Goal: Task Accomplishment & Management: Manage account settings

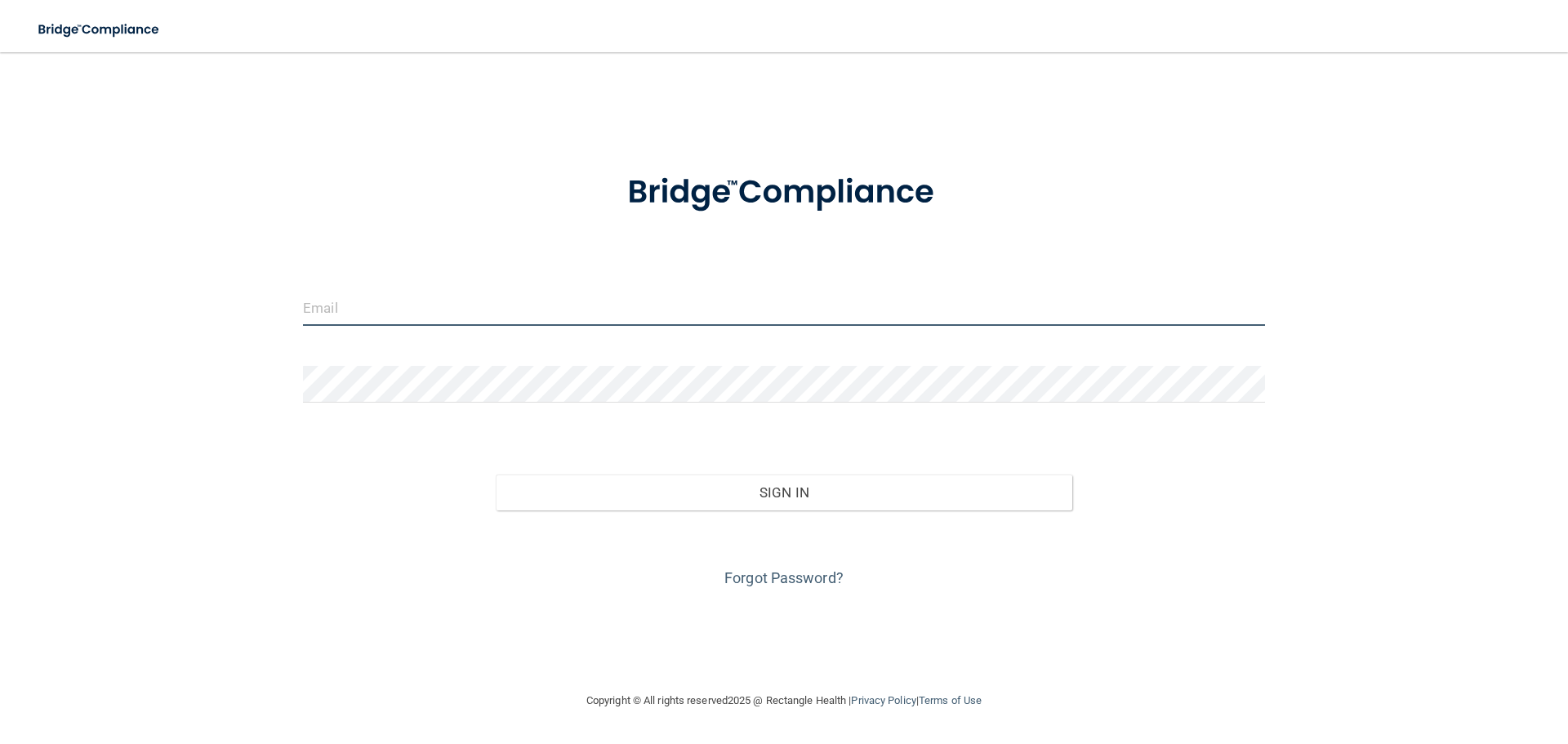
click at [368, 290] on input "email" at bounding box center [784, 307] width 962 height 37
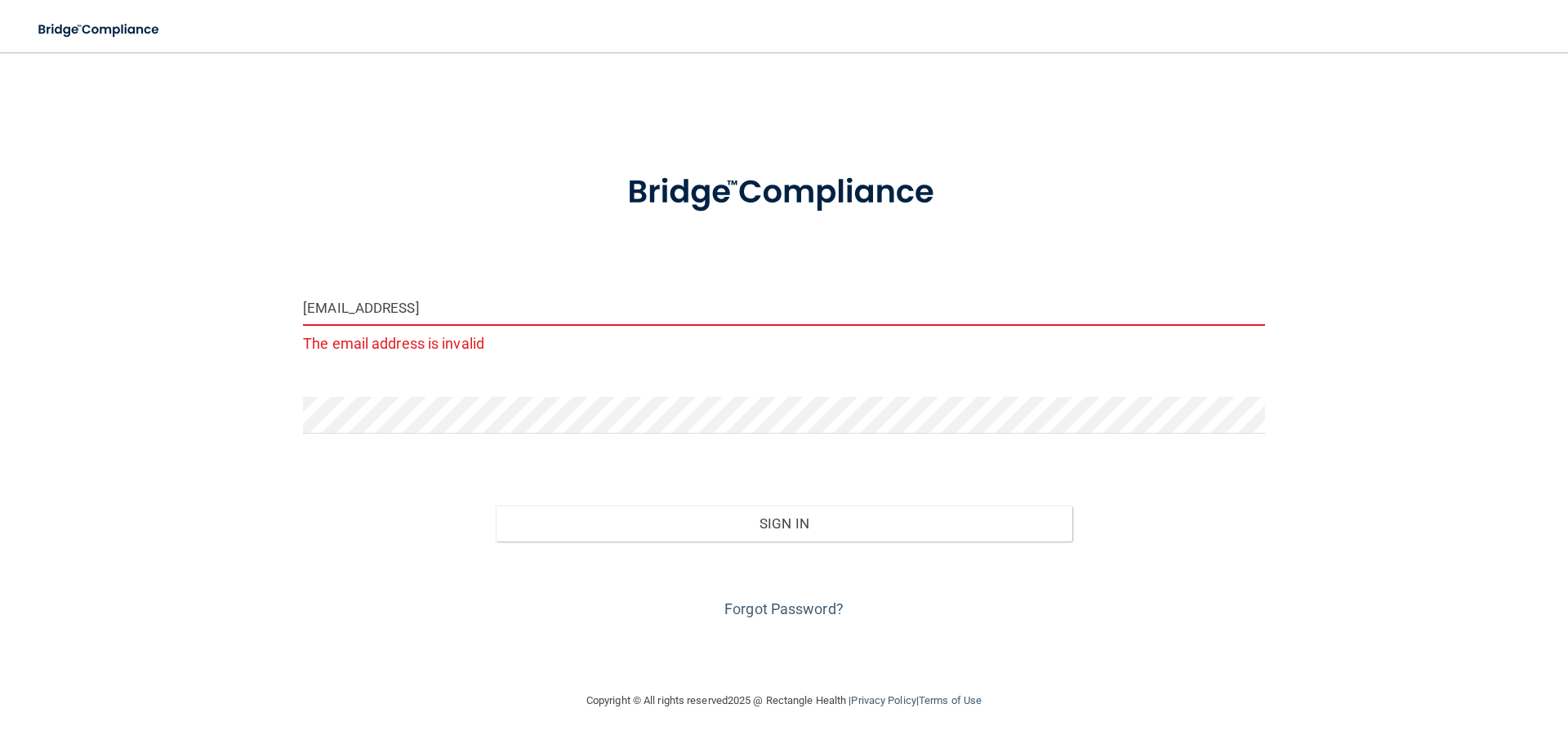
click at [526, 294] on input "[EMAIL_ADDRESS]" at bounding box center [784, 307] width 962 height 37
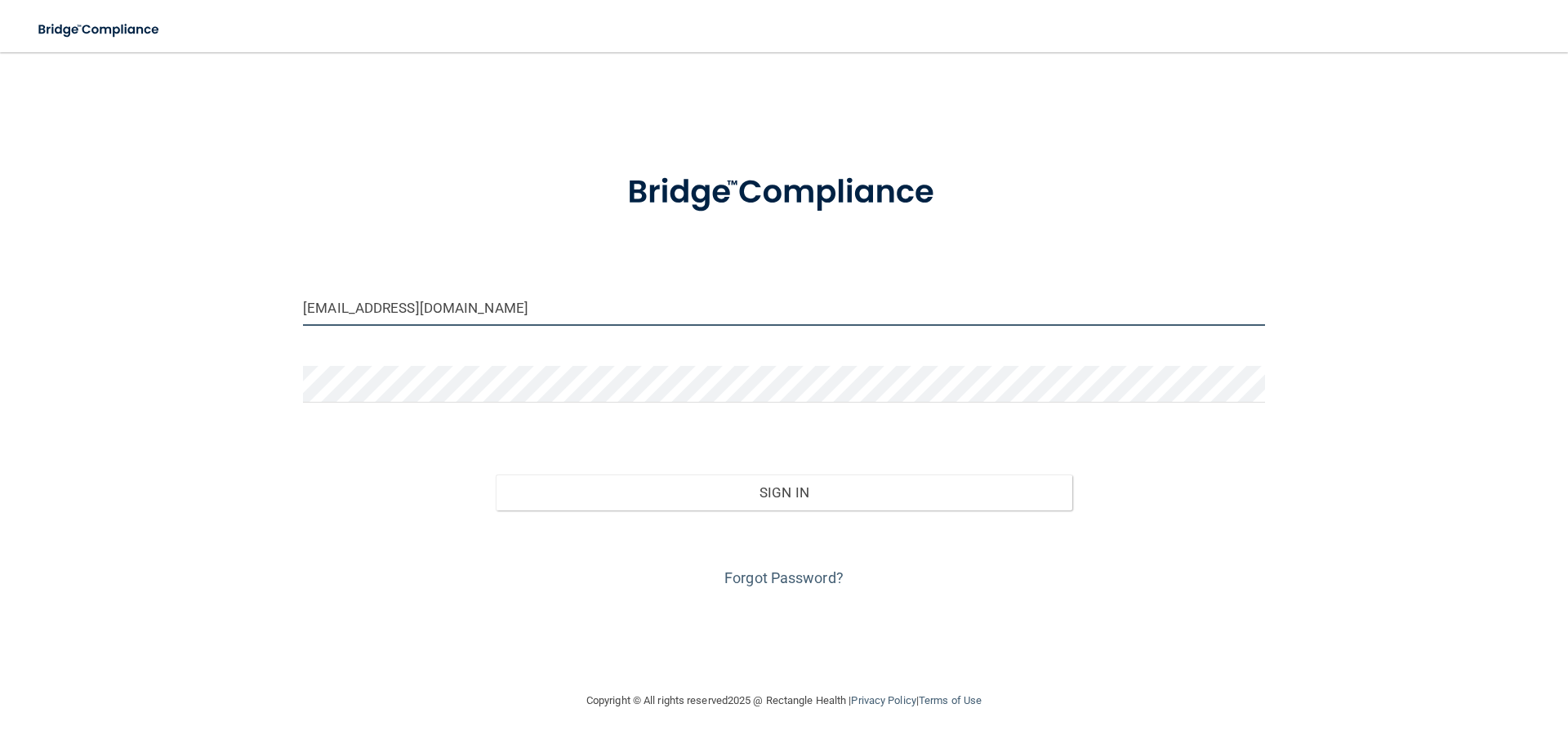
type input "[EMAIL_ADDRESS][DOMAIN_NAME]"
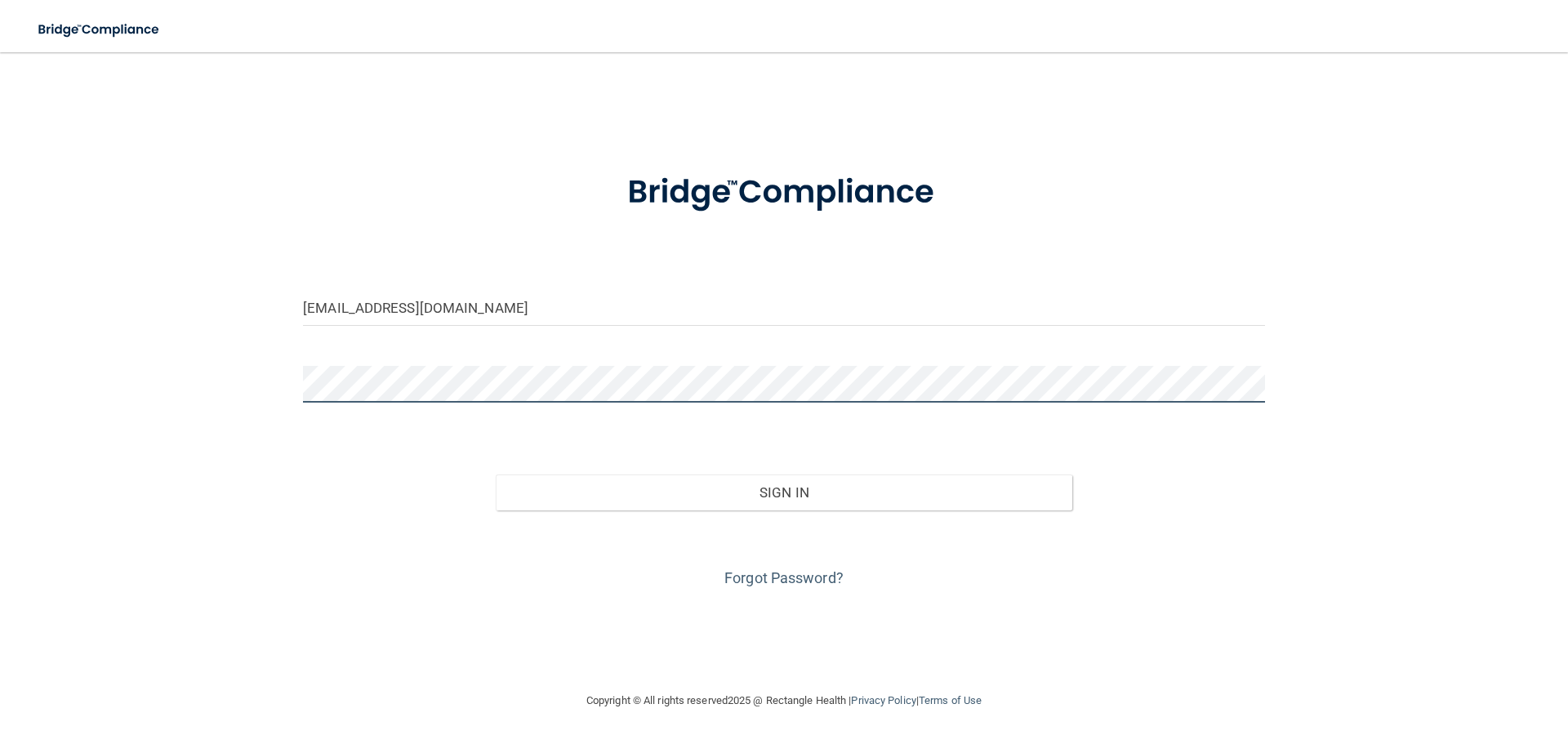
click at [495, 475] on button "Sign In" at bounding box center [784, 492] width 577 height 36
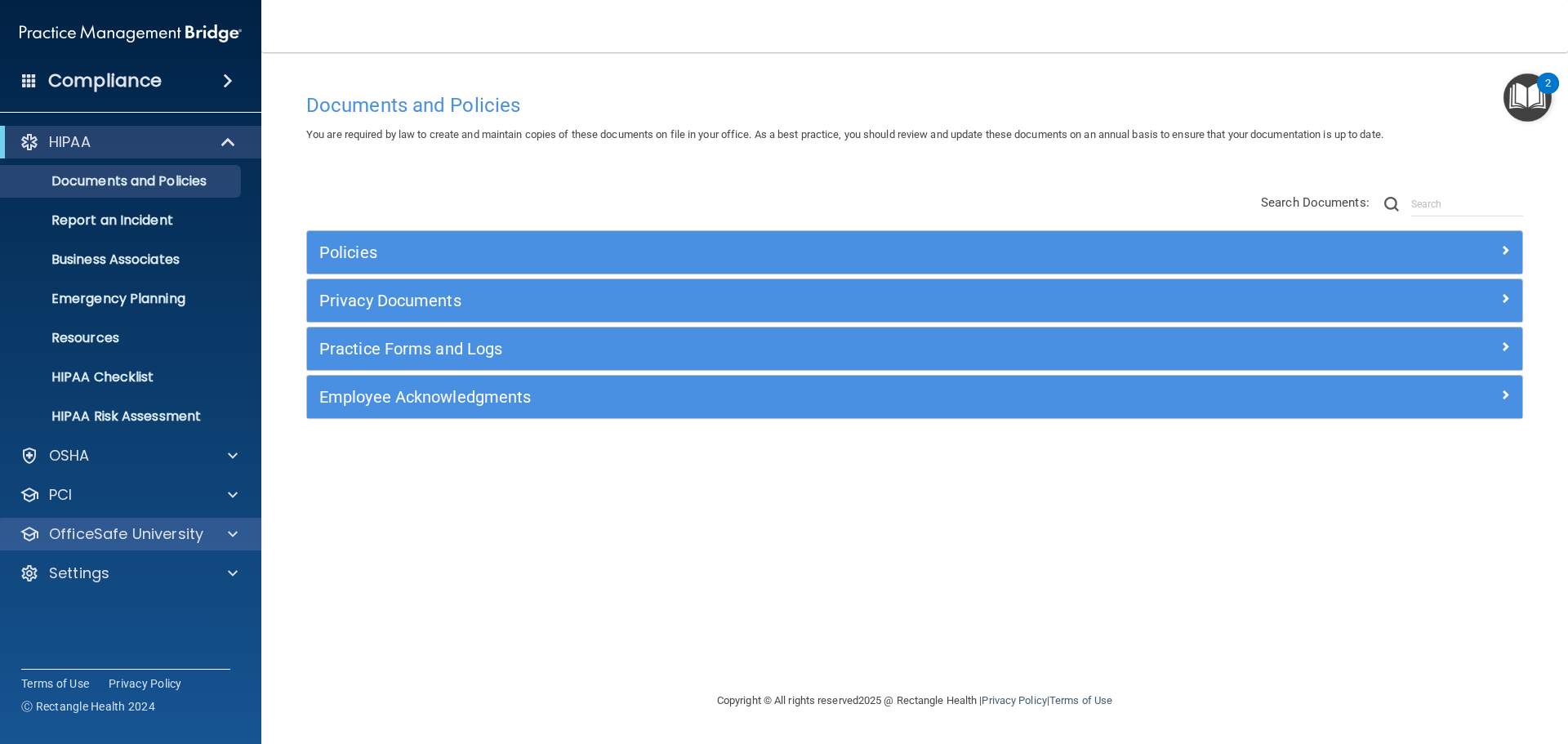
click at [114, 544] on div "OfficeSafe University" at bounding box center [131, 534] width 262 height 33
click at [125, 539] on p "OfficeSafe University" at bounding box center [126, 534] width 155 height 20
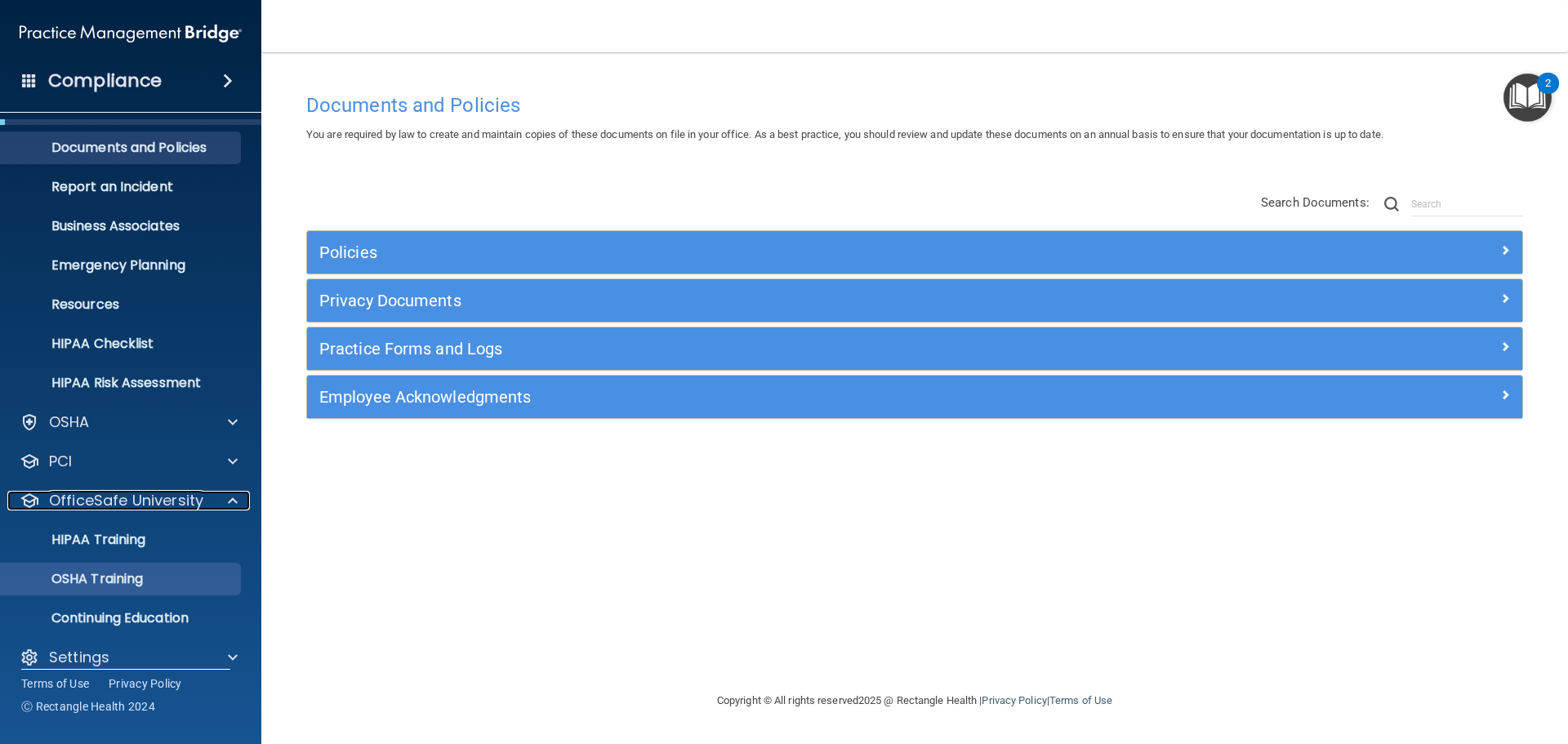
scroll to position [52, 0]
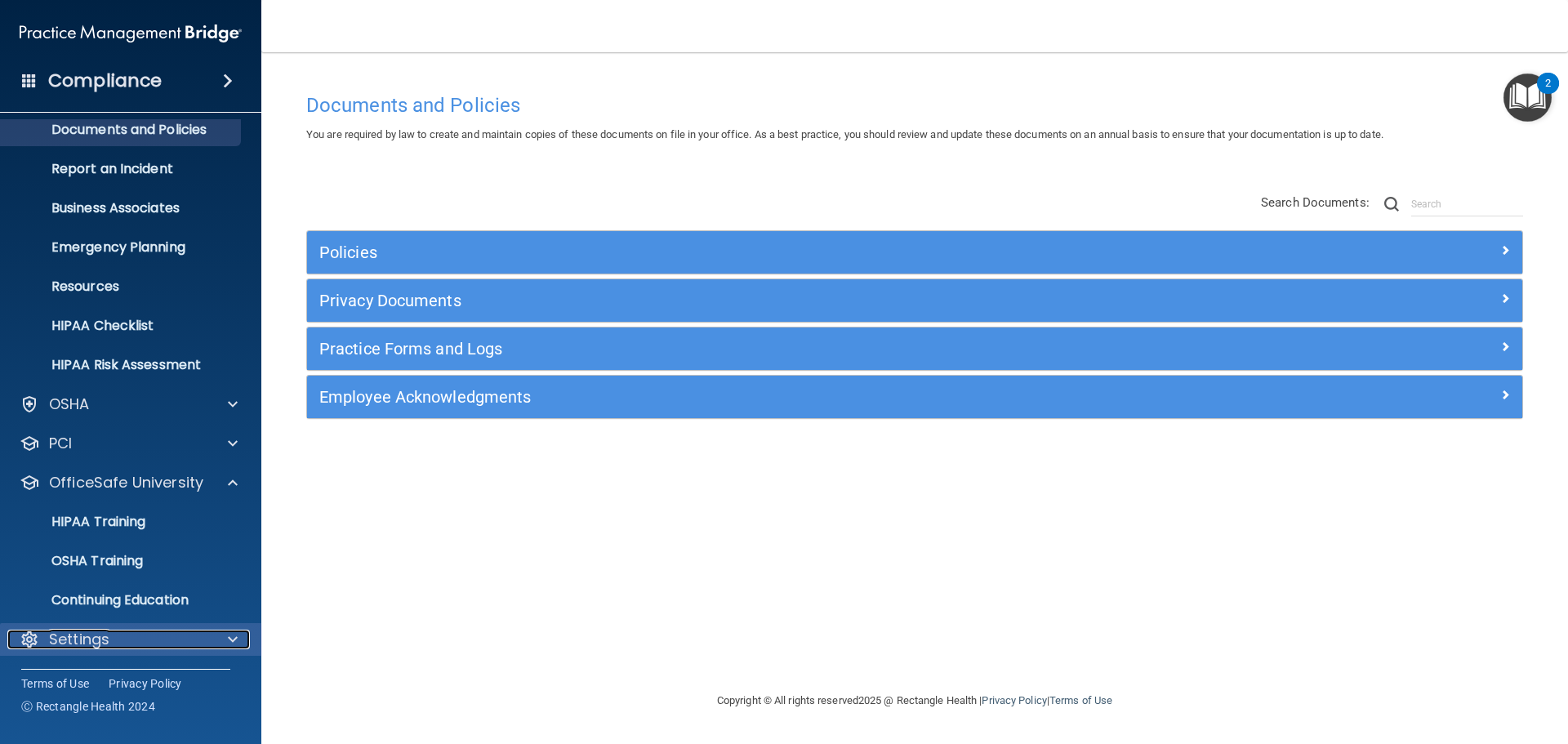
click at [144, 639] on div "Settings" at bounding box center [108, 640] width 202 height 20
click at [147, 638] on div "Settings" at bounding box center [108, 640] width 202 height 20
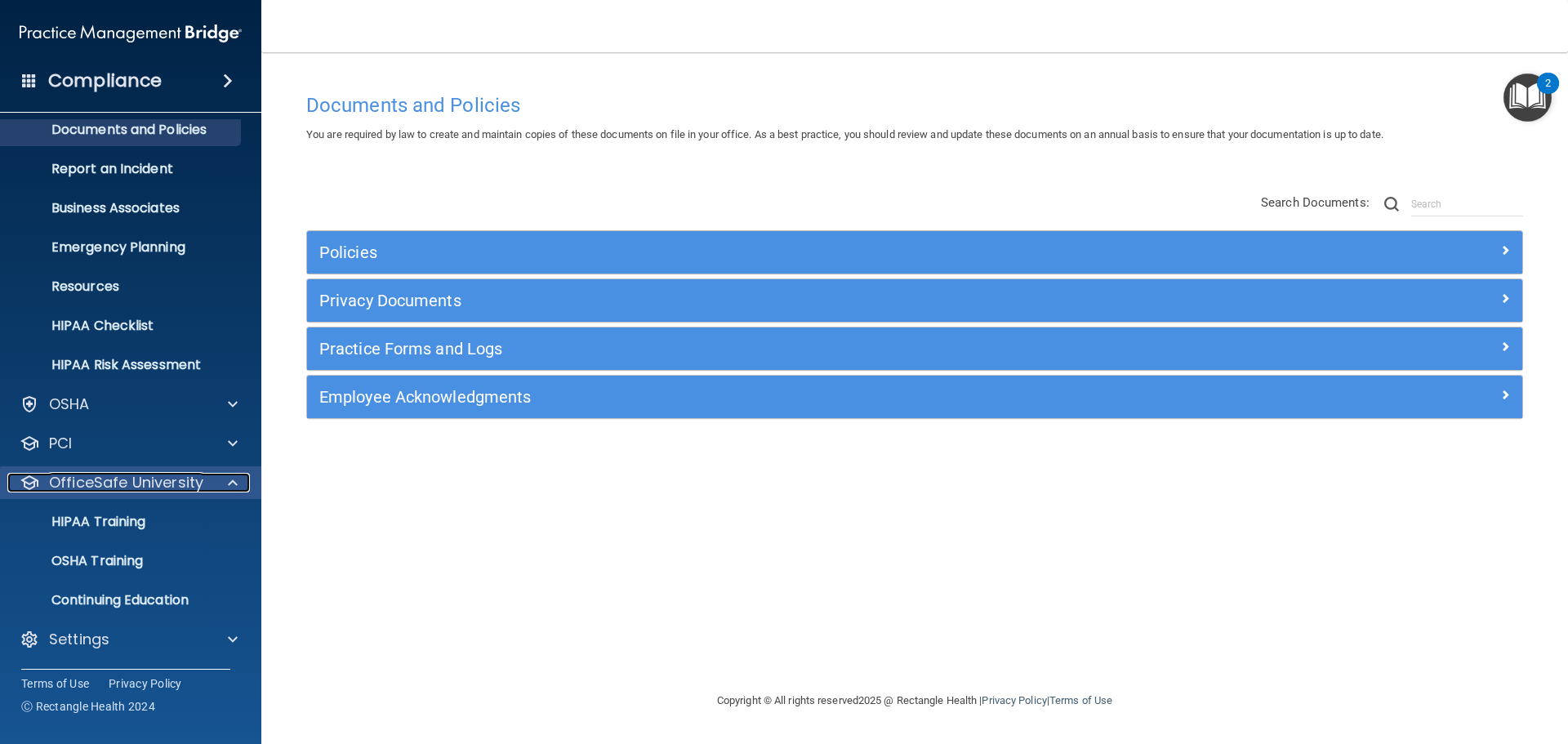
click at [173, 487] on p "OfficeSafe University" at bounding box center [126, 482] width 155 height 20
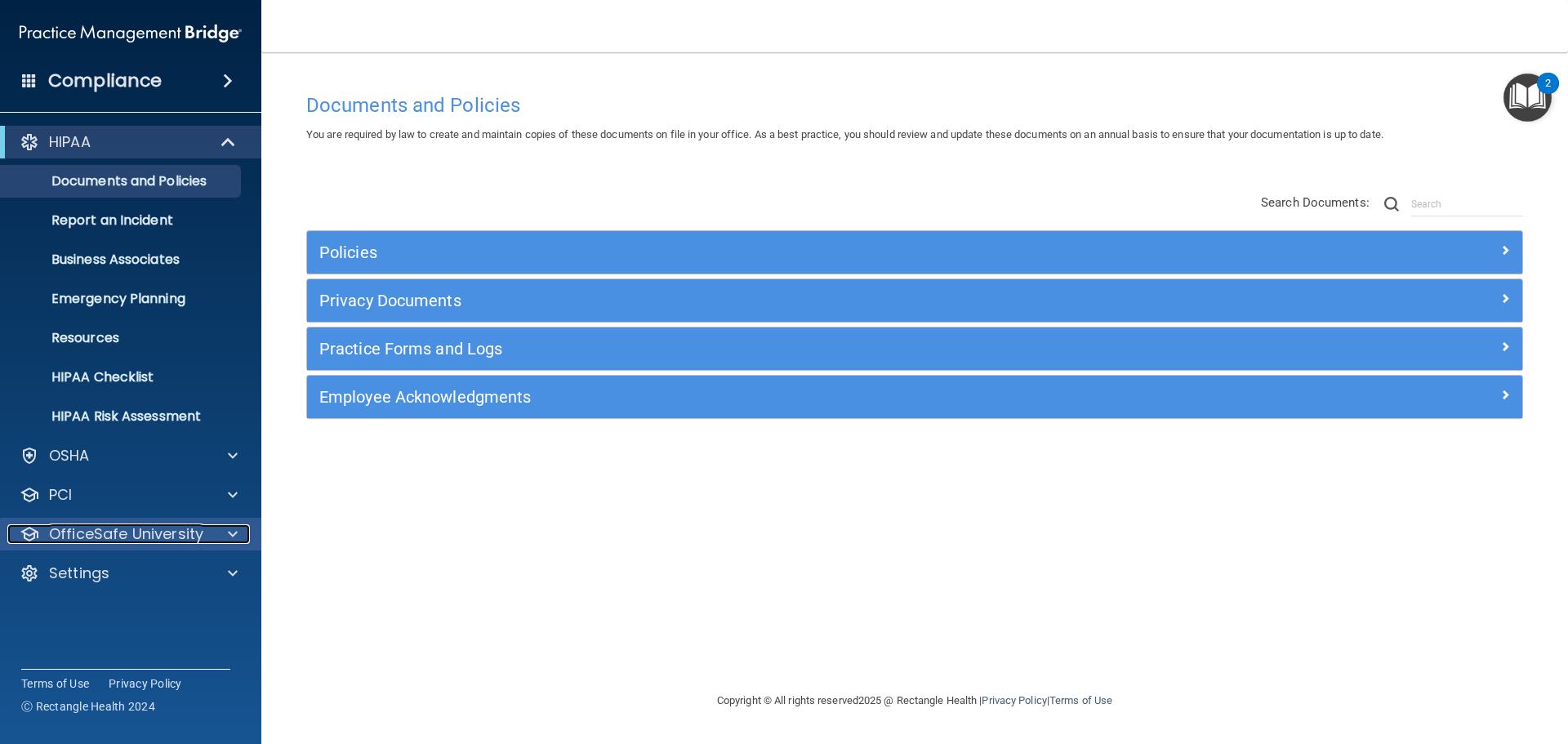
click at [152, 543] on p "OfficeSafe University" at bounding box center [126, 534] width 155 height 20
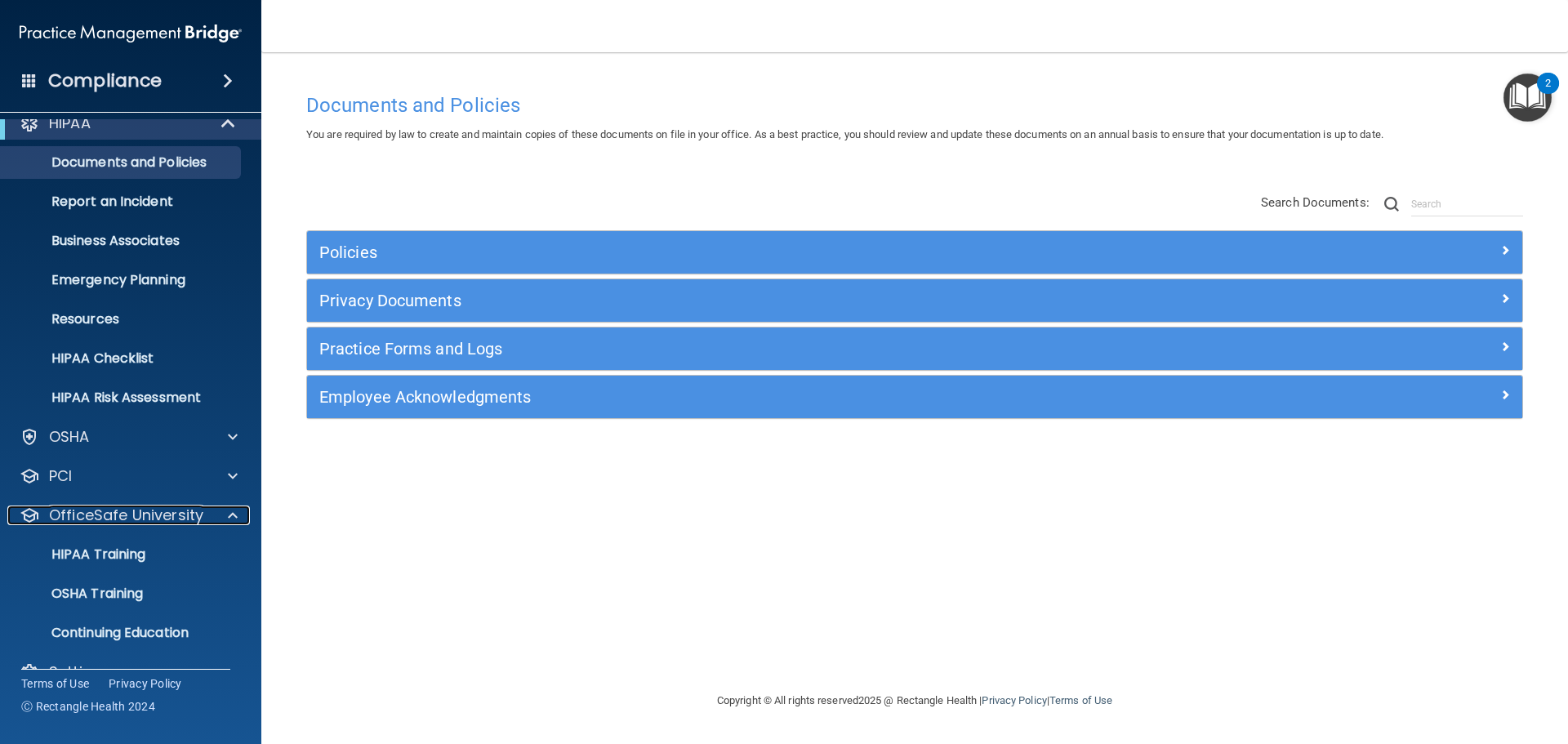
scroll to position [52, 0]
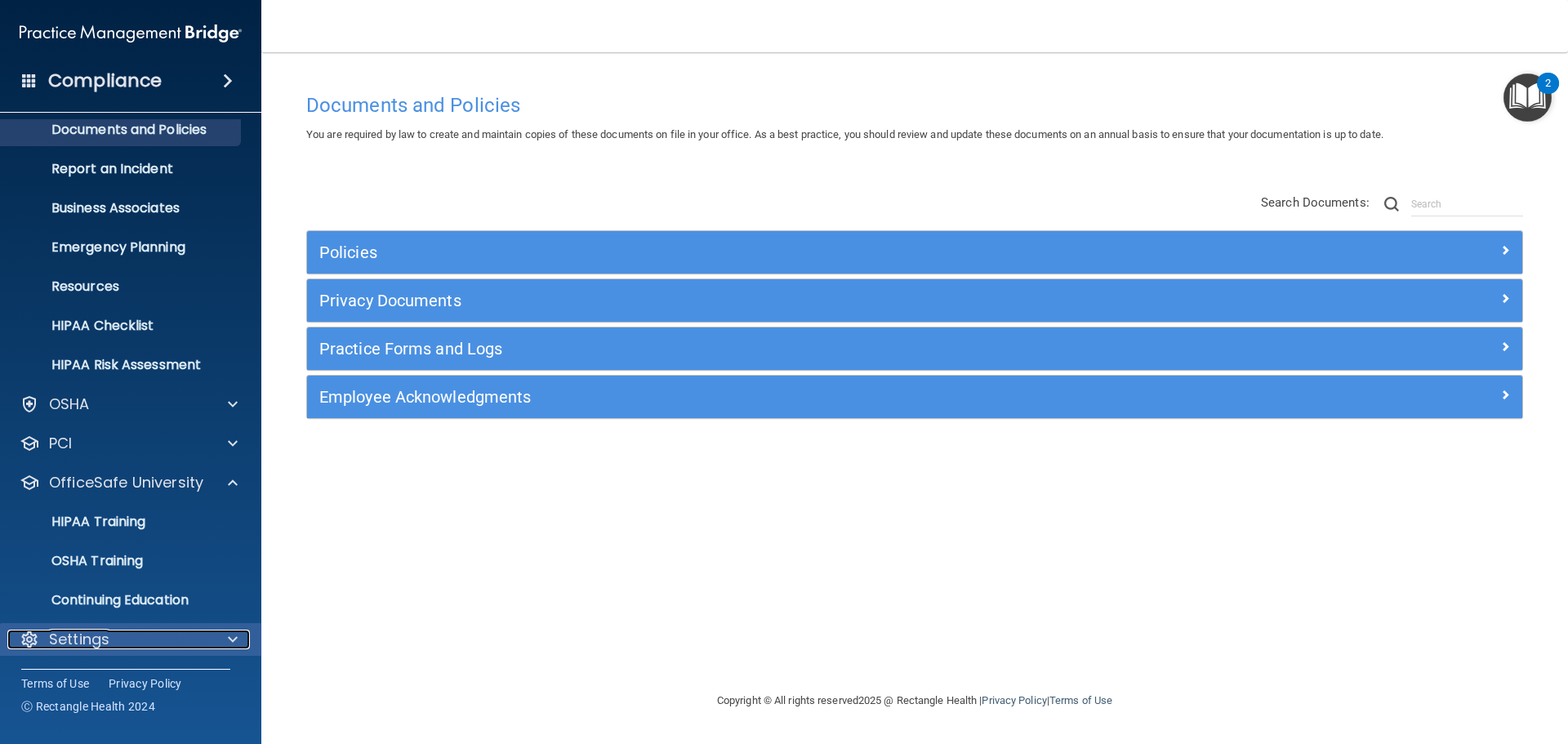
click at [140, 635] on div "Settings" at bounding box center [108, 640] width 202 height 20
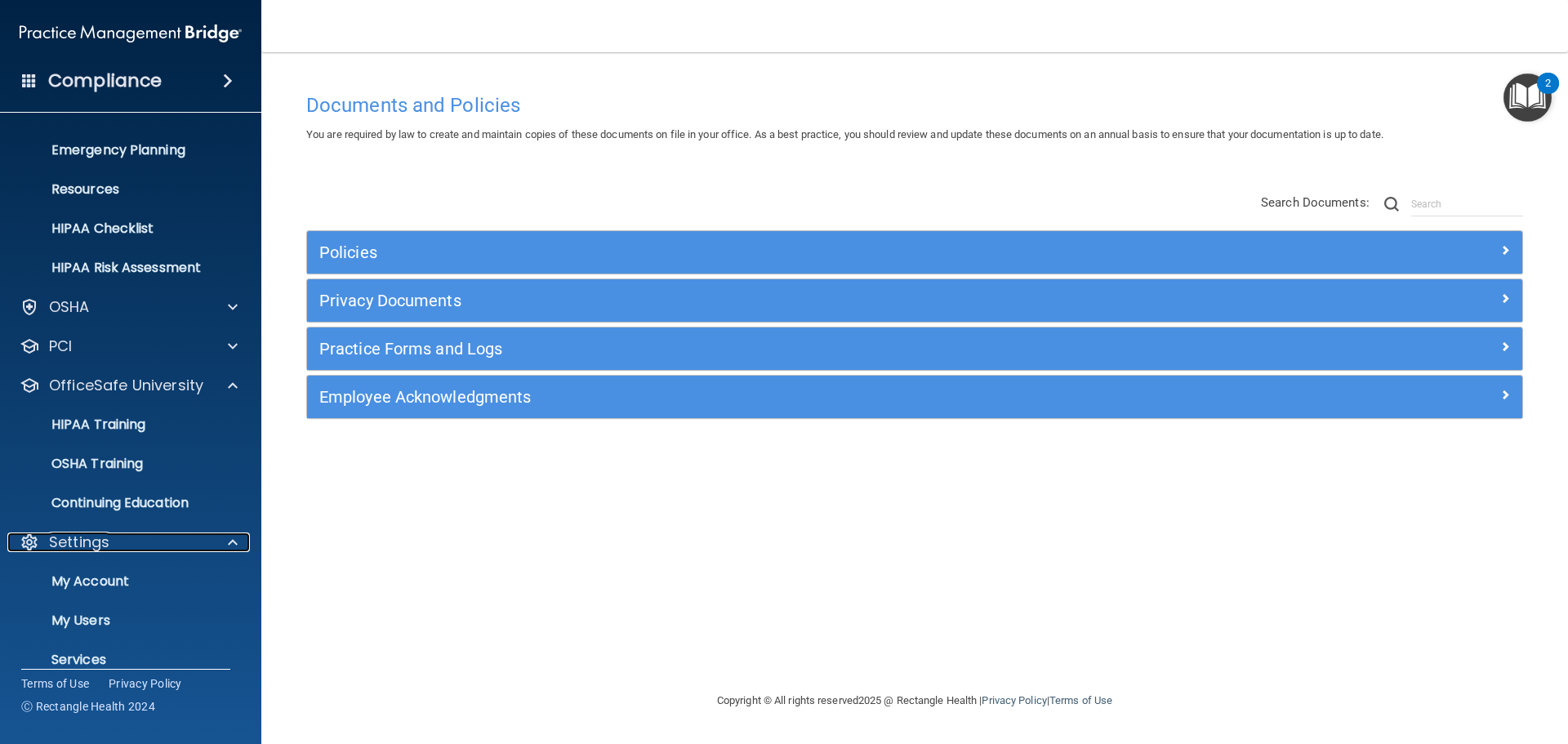
scroll to position [208, 0]
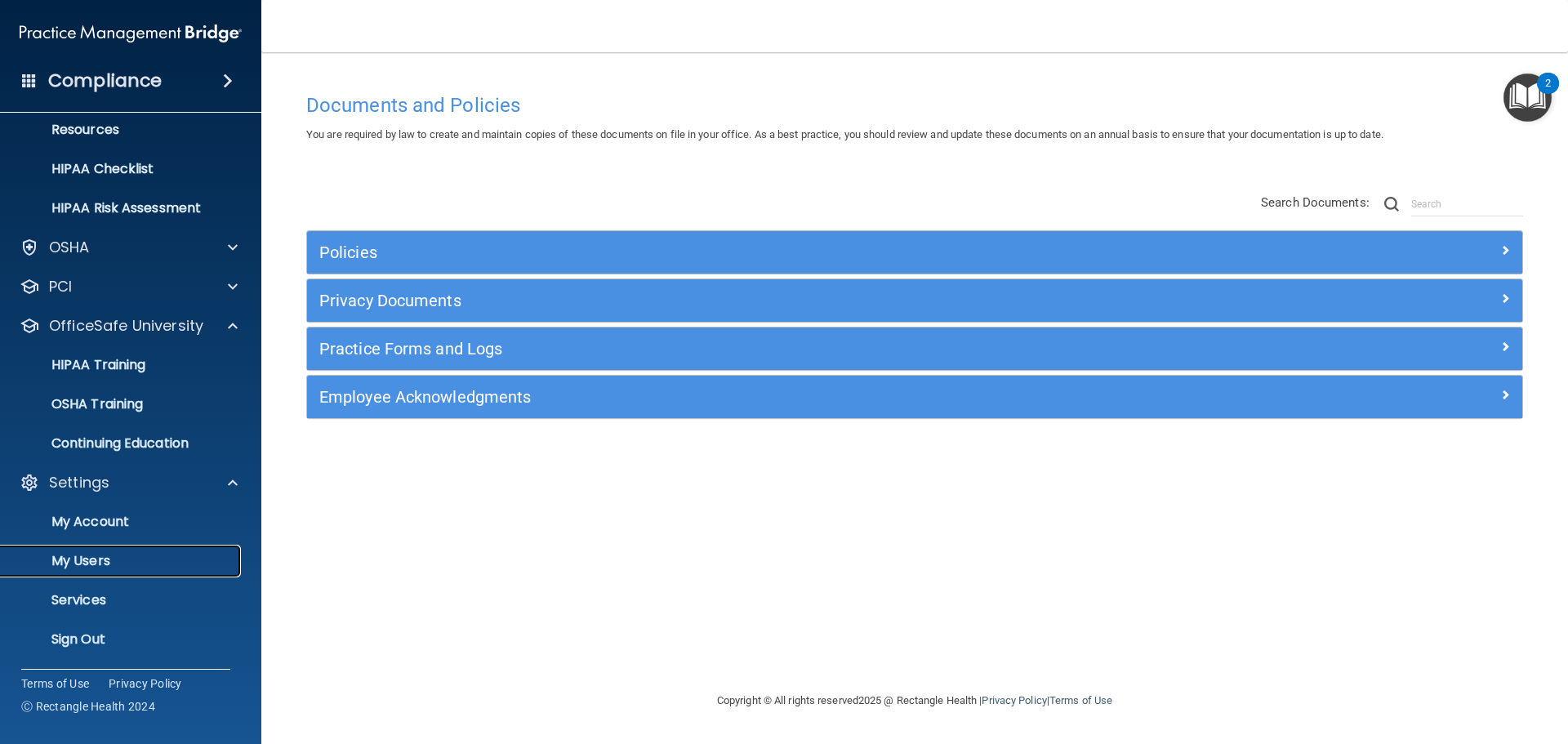
click at [113, 574] on link "My Users" at bounding box center [113, 561] width 258 height 33
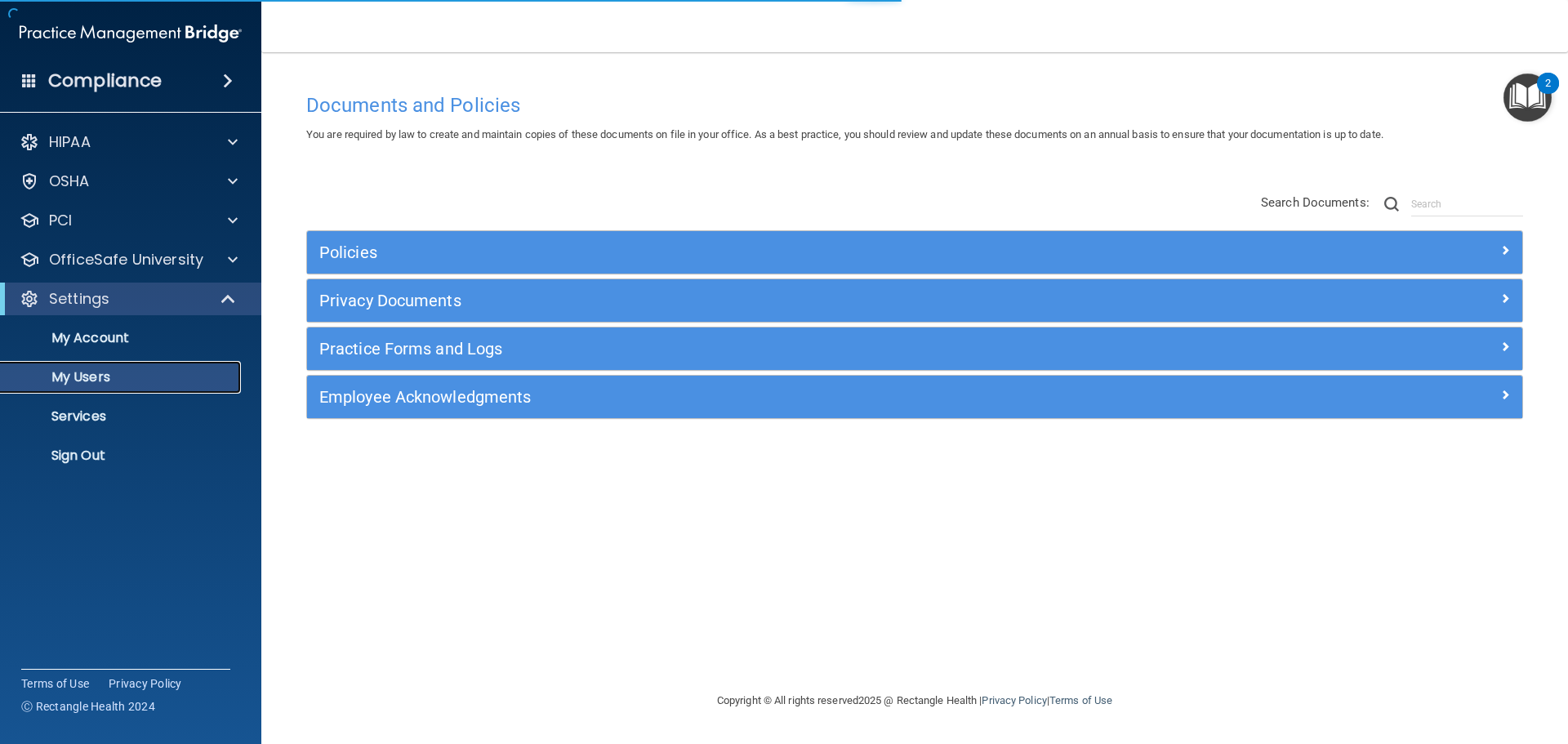
select select "20"
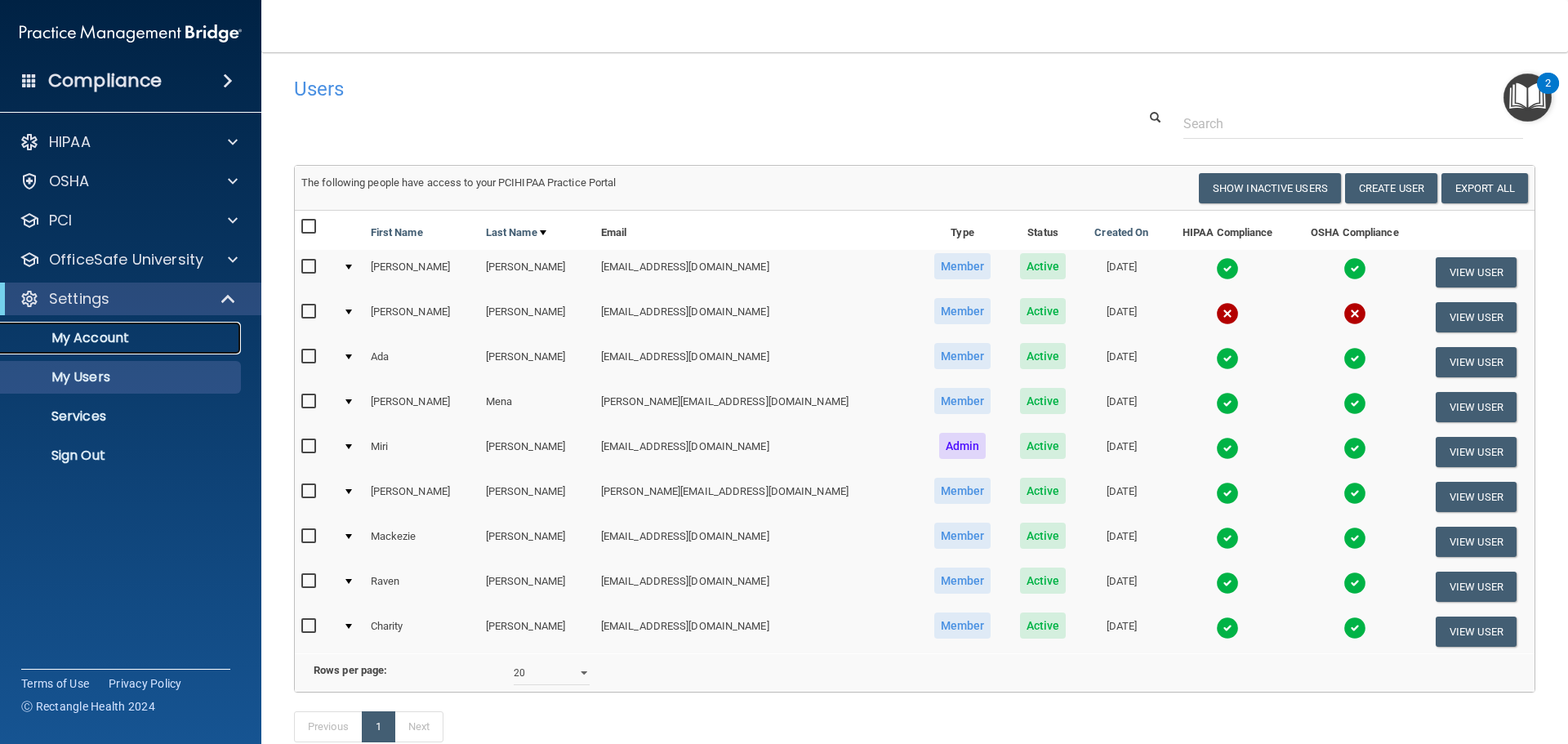
click at [102, 343] on p "My Account" at bounding box center [122, 338] width 223 height 16
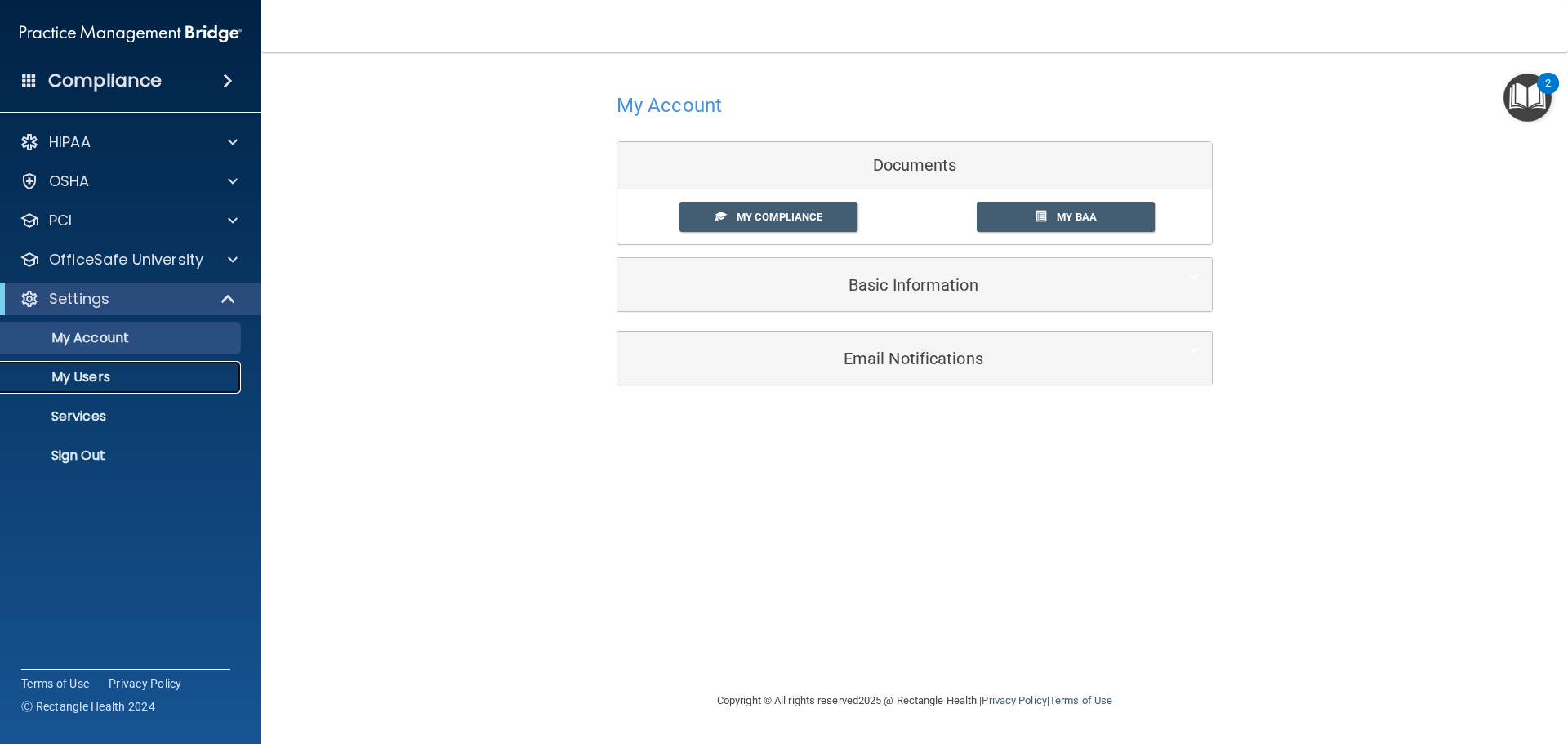
click at [128, 387] on link "My Users" at bounding box center [113, 376] width 258 height 33
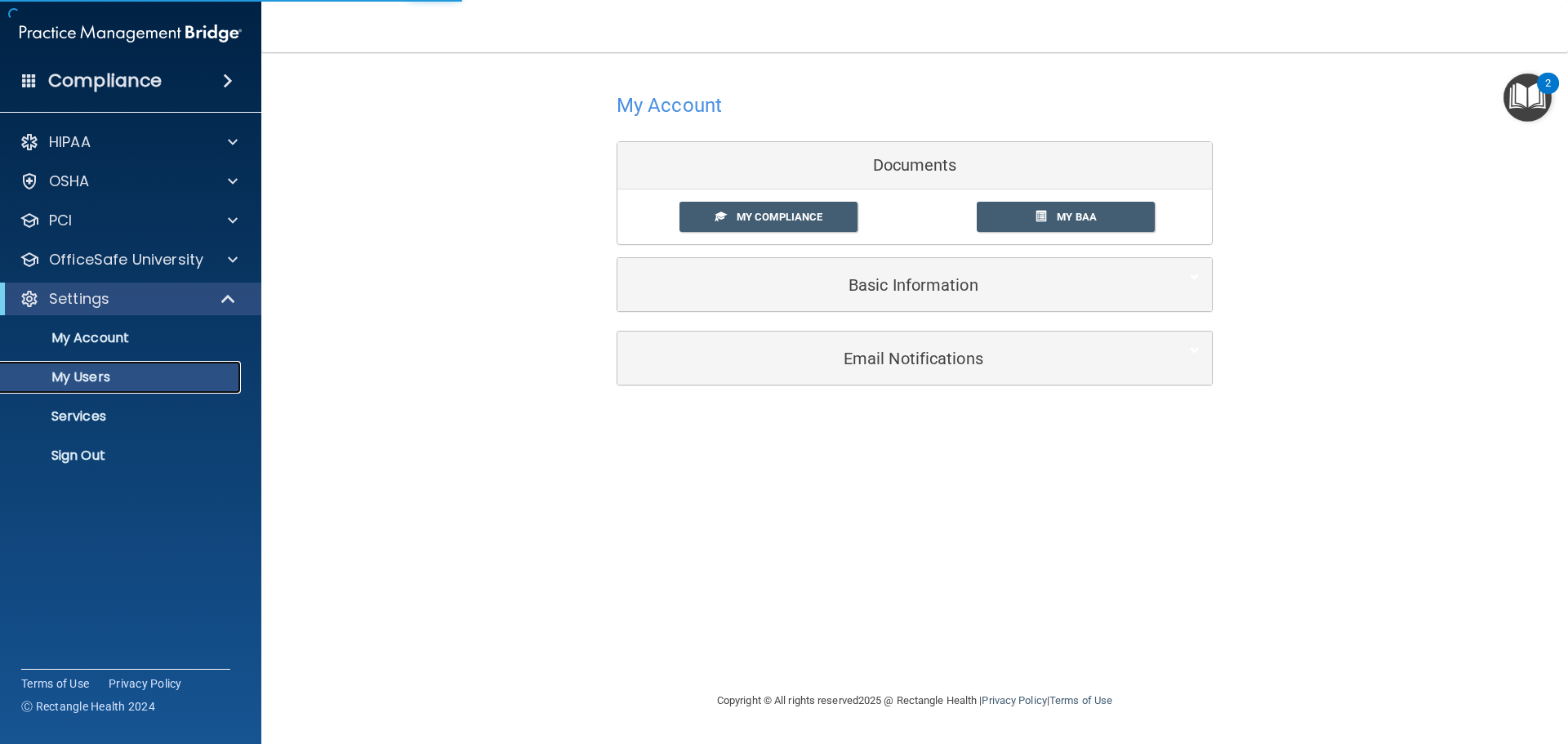
select select "20"
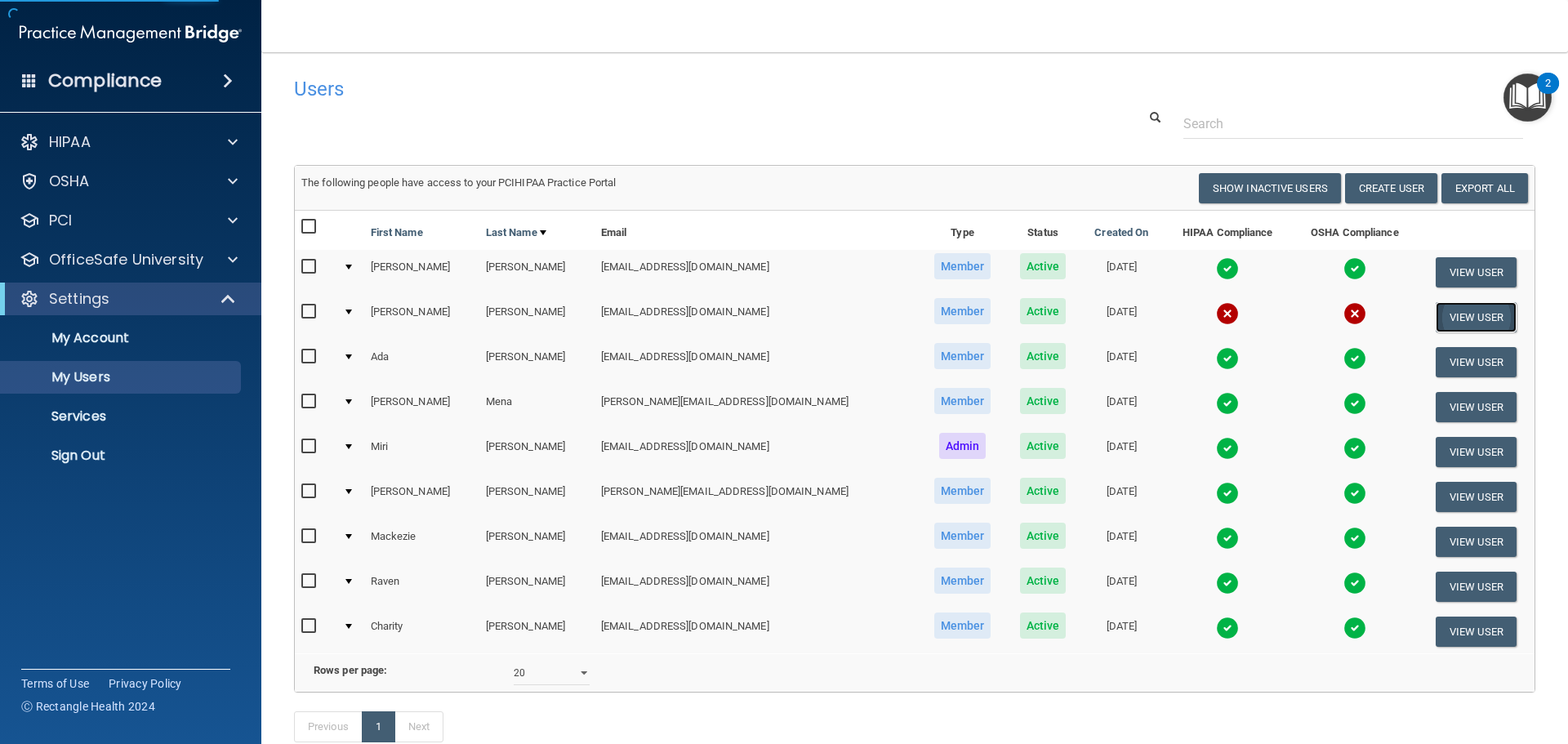
click at [1435, 314] on button "View User" at bounding box center [1476, 317] width 81 height 31
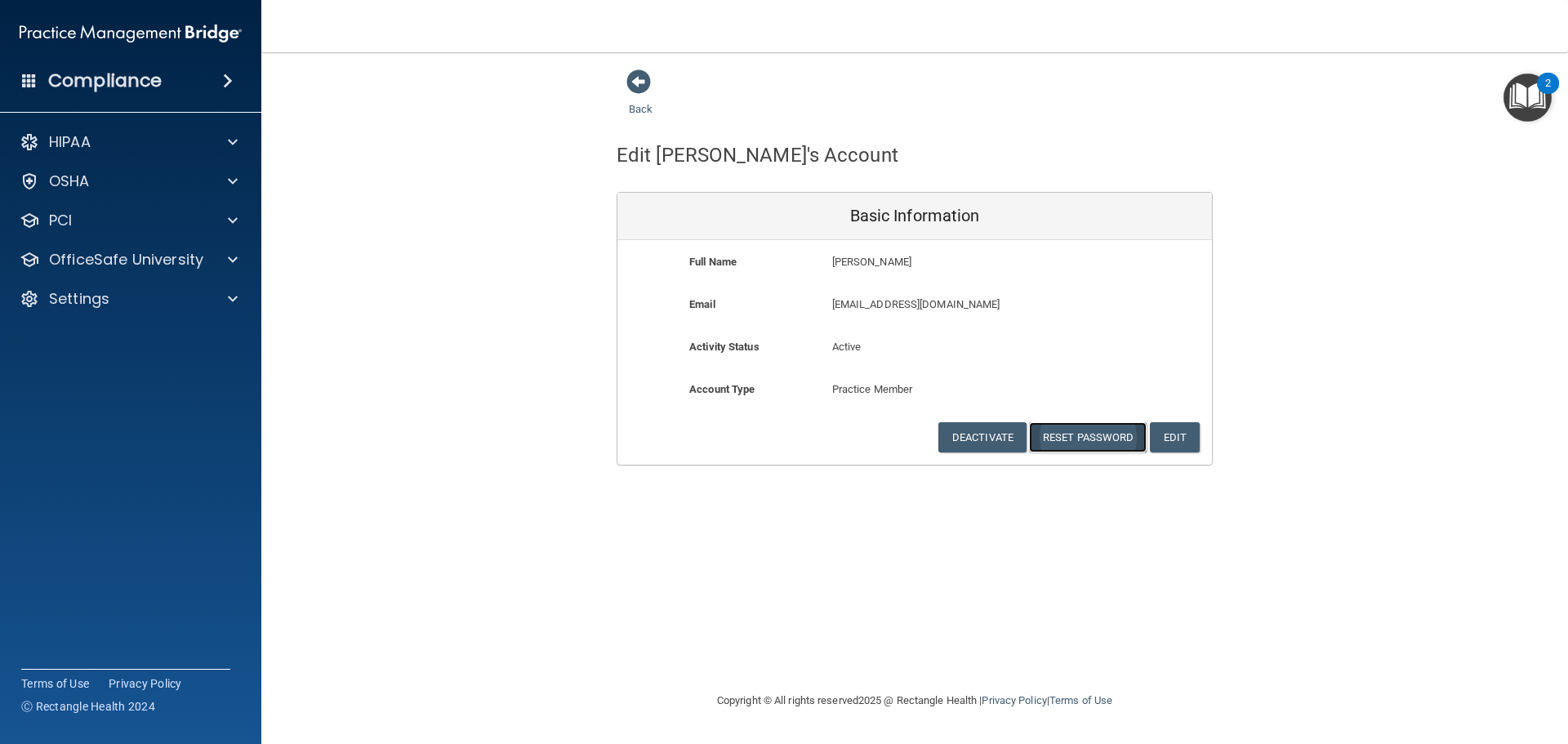
click at [1104, 437] on button "Reset Password" at bounding box center [1088, 437] width 118 height 31
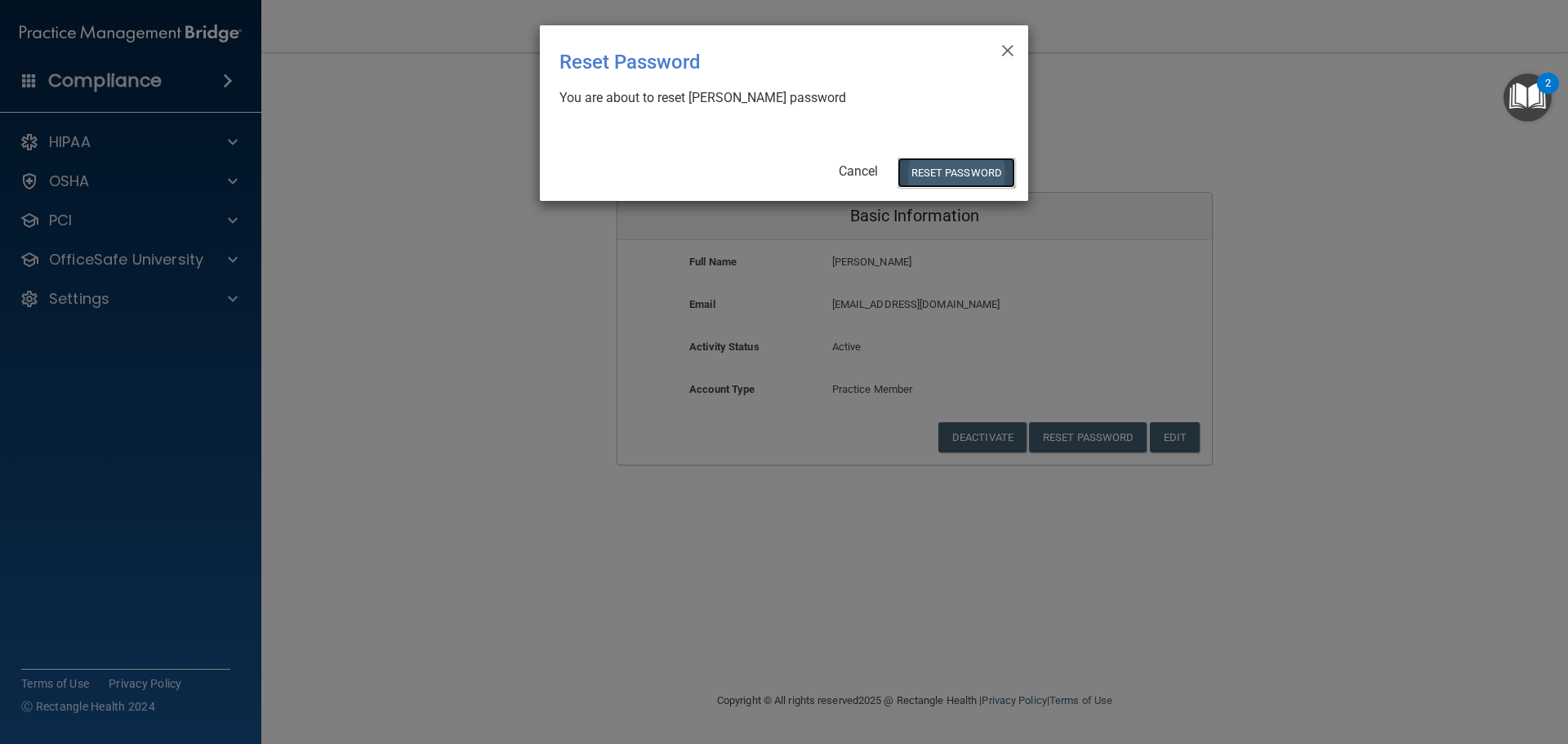
click at [965, 168] on button "Reset Password" at bounding box center [956, 172] width 118 height 31
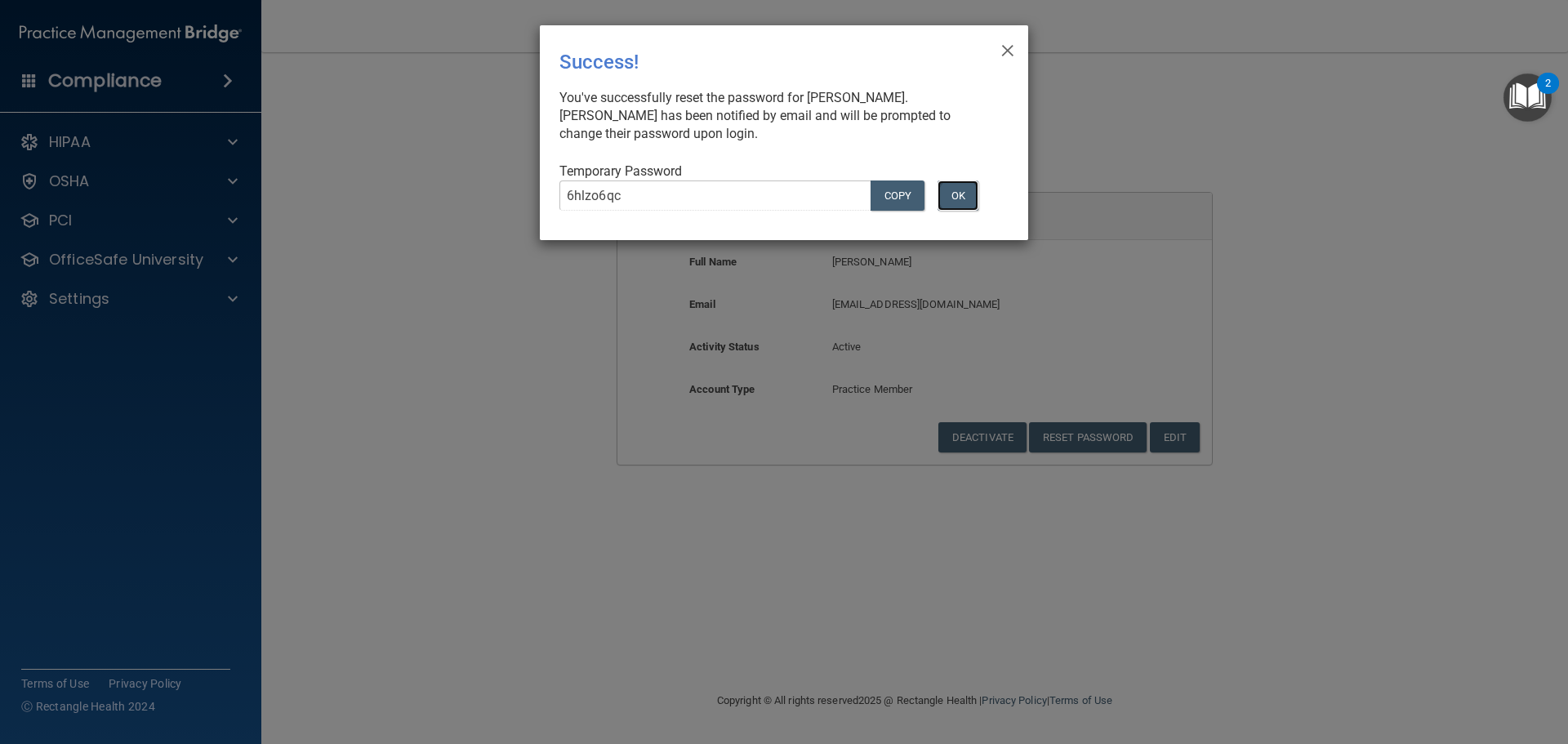
click at [955, 195] on button "OK" at bounding box center [957, 195] width 41 height 31
